Goal: Task Accomplishment & Management: Use online tool/utility

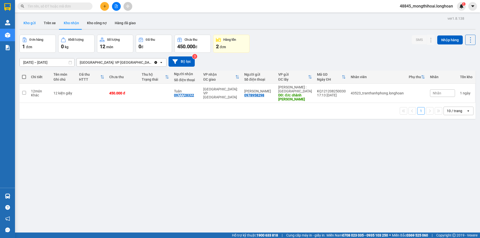
click at [29, 22] on button "Kho gửi" at bounding box center [30, 23] width 20 height 12
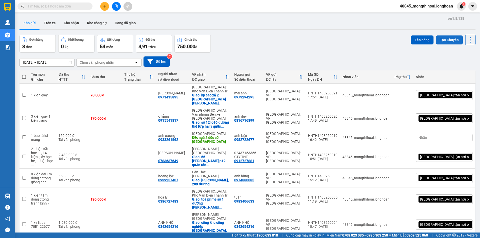
click at [443, 39] on button "Tạo Chuyến" at bounding box center [449, 40] width 27 height 9
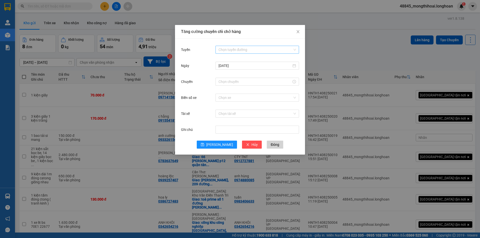
click at [233, 48] on input "Tuyến" at bounding box center [256, 50] width 74 height 8
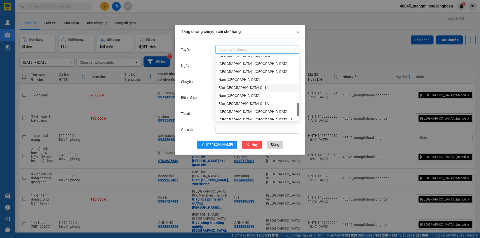
scroll to position [250, 0]
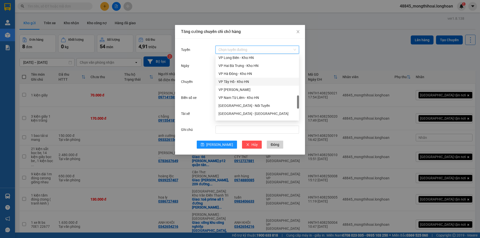
click at [236, 83] on div "VP Tây Hồ - Kho HN" at bounding box center [258, 82] width 78 height 6
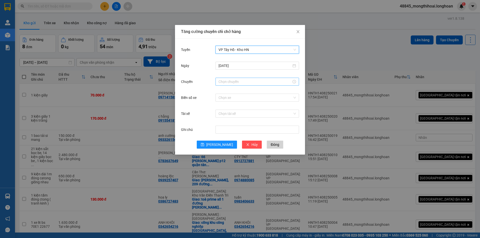
click at [241, 83] on input "Chuyến" at bounding box center [255, 82] width 73 height 6
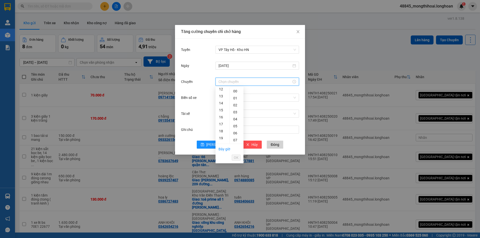
scroll to position [136, 0]
click at [221, 95] on div "20" at bounding box center [223, 95] width 14 height 7
type input "20:00"
click at [235, 159] on span "OK" at bounding box center [236, 158] width 5 height 6
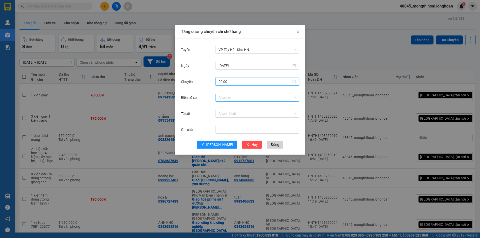
click at [237, 97] on input "Biển số xe" at bounding box center [256, 98] width 74 height 8
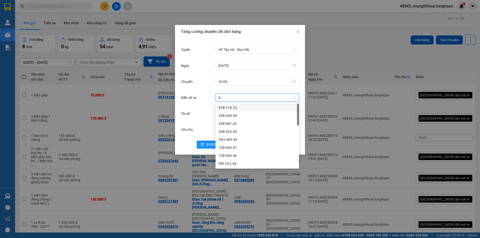
type input "45"
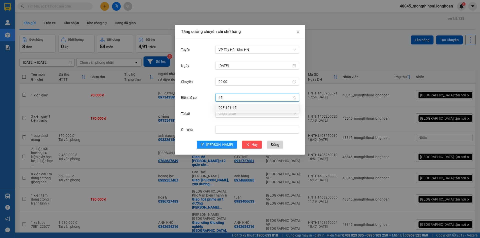
click at [238, 107] on div "29E-121.45" at bounding box center [258, 108] width 78 height 6
click at [237, 115] on input "Tài xế" at bounding box center [256, 114] width 74 height 8
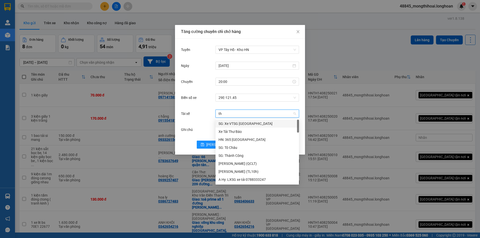
type input "thu"
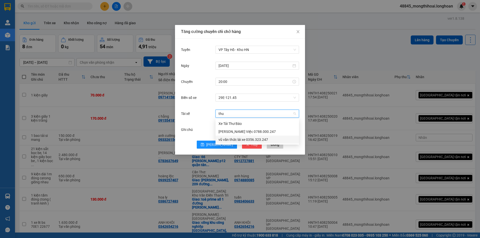
click at [234, 139] on div "vũ văn thức lái xe 0356.323.247" at bounding box center [258, 140] width 78 height 6
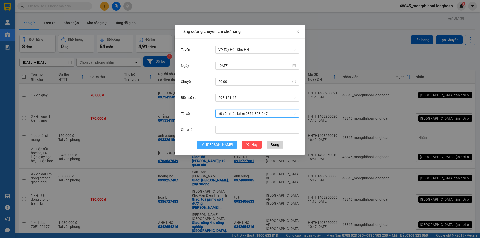
click at [218, 146] on span "[PERSON_NAME]" at bounding box center [219, 145] width 27 height 6
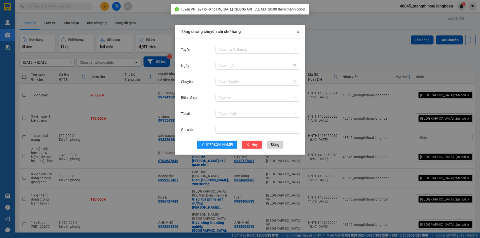
click at [296, 35] on span "Close" at bounding box center [298, 32] width 14 height 14
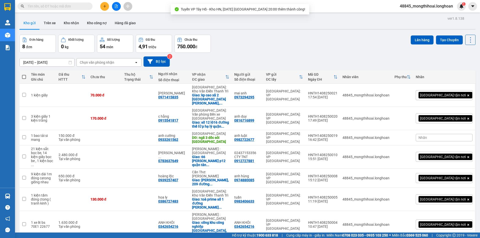
click at [23, 76] on span at bounding box center [24, 77] width 4 height 4
click at [24, 75] on input "checkbox" at bounding box center [24, 75] width 0 height 0
checkbox input "true"
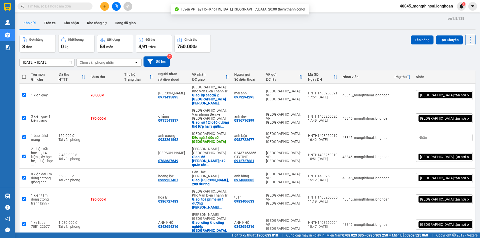
checkbox input "true"
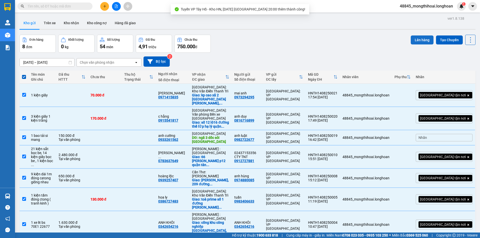
click at [421, 38] on button "Lên hàng" at bounding box center [422, 40] width 23 height 9
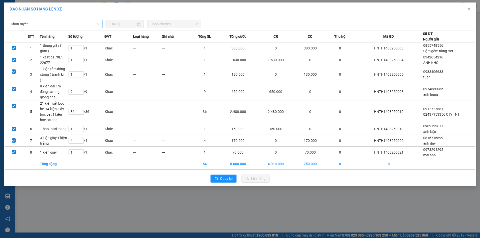
click at [88, 26] on span "Chọn tuyến" at bounding box center [55, 24] width 89 height 8
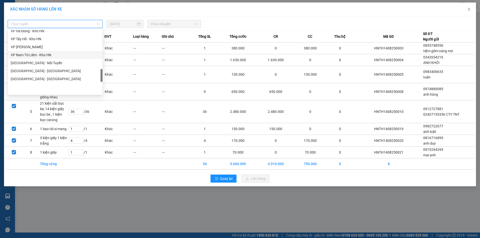
scroll to position [250, 0]
drag, startPoint x: 28, startPoint y: 65, endPoint x: 31, endPoint y: 61, distance: 4.6
click at [28, 65] on div "VP Tây Hồ - Kho HN" at bounding box center [55, 64] width 89 height 6
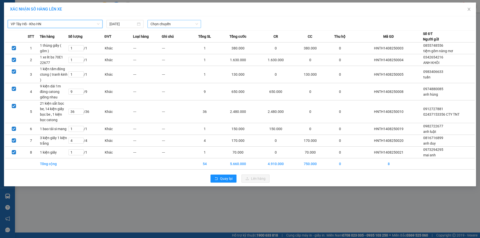
click at [183, 26] on span "Chọn chuyến" at bounding box center [175, 24] width 48 height 8
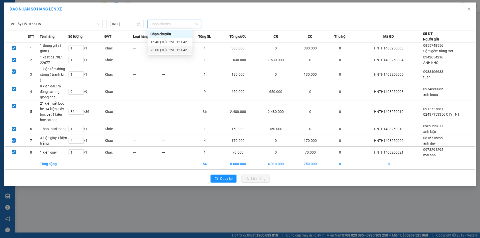
click at [156, 47] on div "20:00 (TC) - 29E-121.45" at bounding box center [170, 50] width 45 height 8
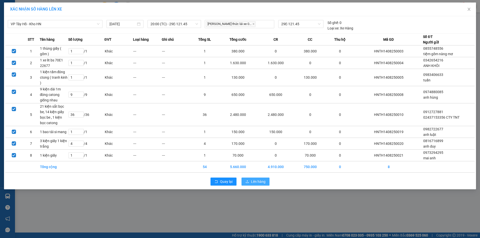
click at [254, 183] on span "Lên hàng" at bounding box center [258, 182] width 15 height 6
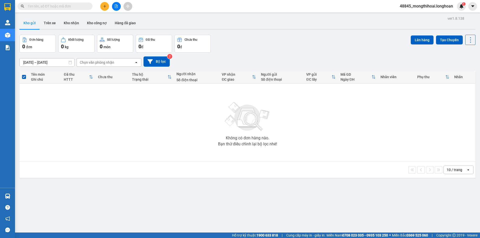
click at [117, 4] on button at bounding box center [116, 6] width 9 height 9
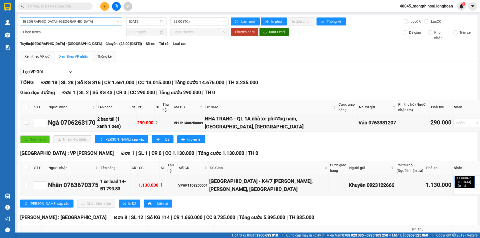
click at [82, 21] on span "[GEOGRAPHIC_DATA] - [GEOGRAPHIC_DATA]" at bounding box center [71, 22] width 96 height 8
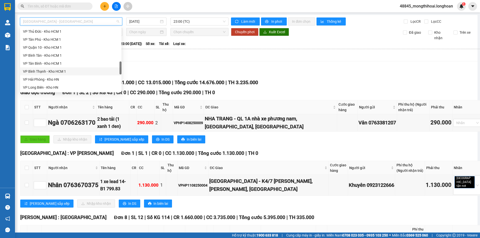
scroll to position [275, 0]
click at [46, 32] on div "VP Hà Đông - Kho HN" at bounding box center [71, 29] width 102 height 8
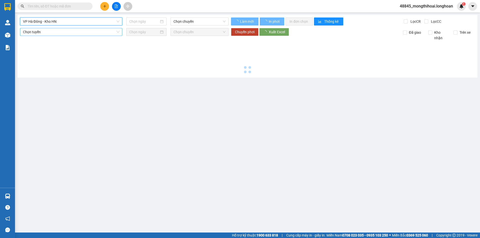
type input "[DATE]"
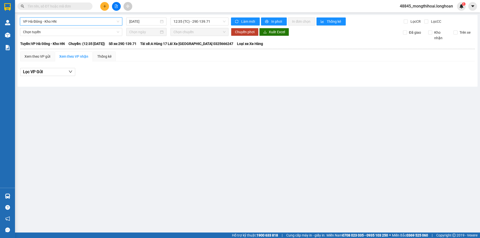
click at [78, 21] on span "VP Hà Đông - Kho HN" at bounding box center [71, 22] width 96 height 8
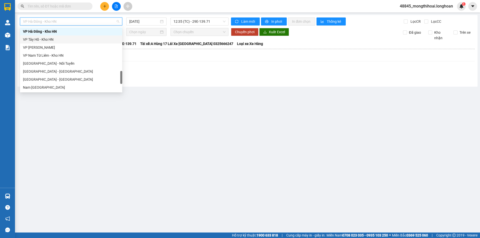
click at [46, 39] on div "VP Tây Hồ - Kho HN" at bounding box center [71, 40] width 96 height 6
type input "[DATE]"
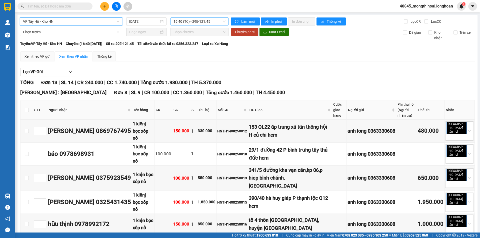
click at [213, 21] on span "16:40 (TC) - 29E-121.45" at bounding box center [200, 22] width 52 height 8
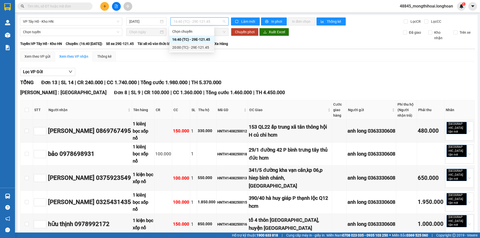
click at [193, 47] on div "20:00 (TC) - 29E-121.45" at bounding box center [191, 48] width 39 height 6
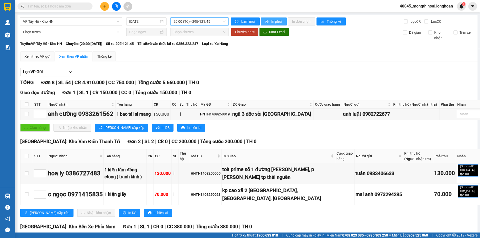
click at [274, 21] on span "In phơi" at bounding box center [277, 22] width 12 height 6
click at [335, 80] on div "TỔNG Đơn 8 | SL 54 | CR 4.910.000 | CC 750.000 | Tổng cước 5.660.000 | TH 0" at bounding box center [253, 83] width 466 height 8
click at [210, 24] on span "20:00 (TC) - 29E-121.45" at bounding box center [200, 22] width 52 height 8
click at [190, 38] on div "16:40 (TC) - 29E-121.45" at bounding box center [191, 40] width 39 height 6
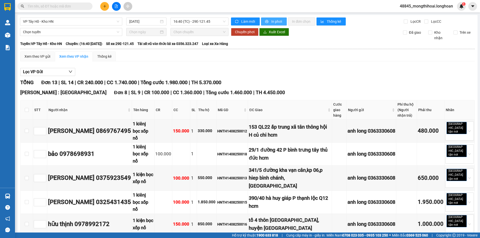
click at [275, 22] on span "In phơi" at bounding box center [277, 22] width 12 height 6
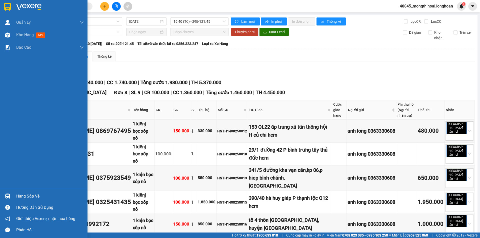
click at [0, 7] on div at bounding box center [44, 8] width 88 height 16
